Goal: Task Accomplishment & Management: Complete application form

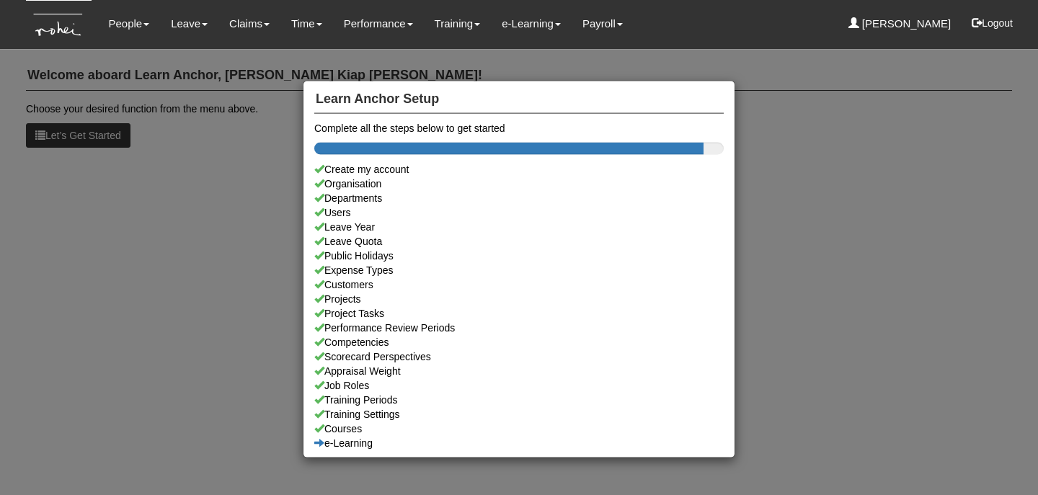
click at [266, 42] on div "Learn Anchor Setup Complete all the steps below to get started Create my accoun…" at bounding box center [519, 247] width 1038 height 495
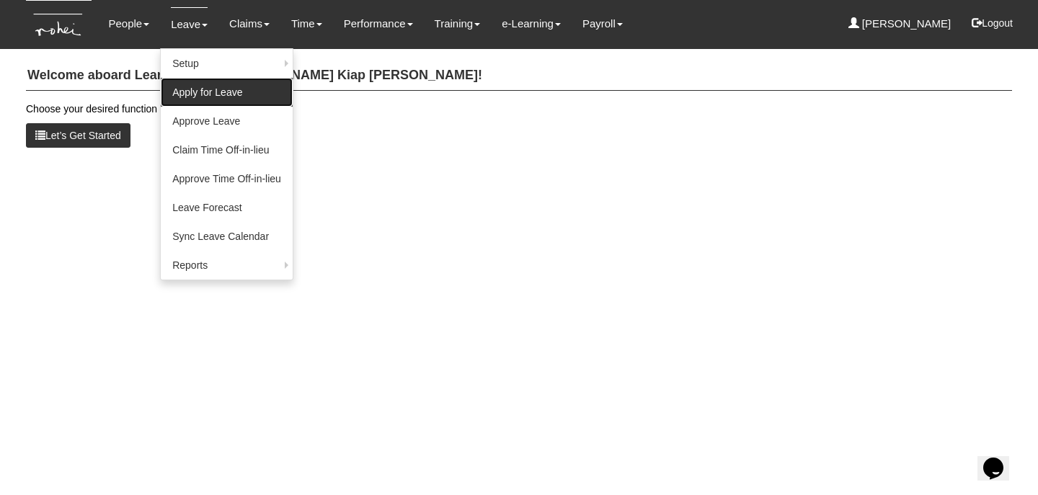
click at [218, 86] on link "Apply for Leave" at bounding box center [227, 92] width 132 height 29
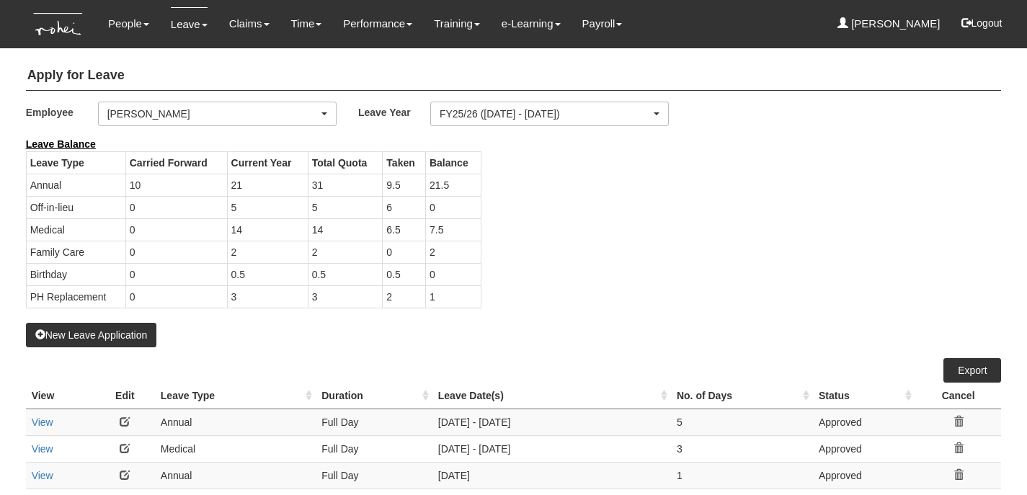
select select "50"
